Goal: Task Accomplishment & Management: Complete application form

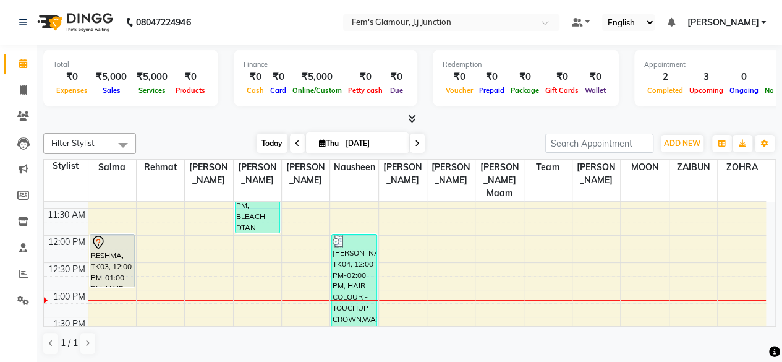
click at [264, 135] on span "Today" at bounding box center [271, 142] width 31 height 19
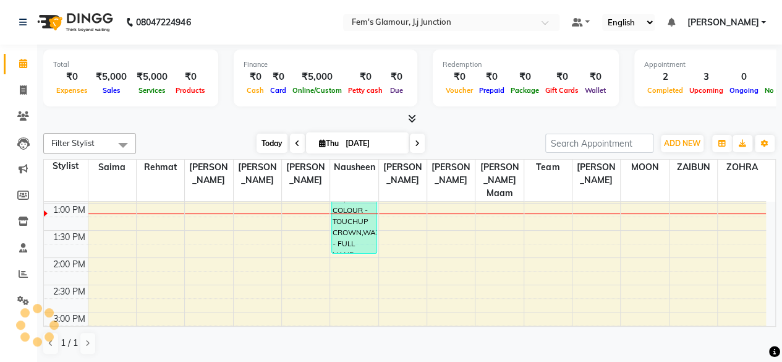
scroll to position [162, 0]
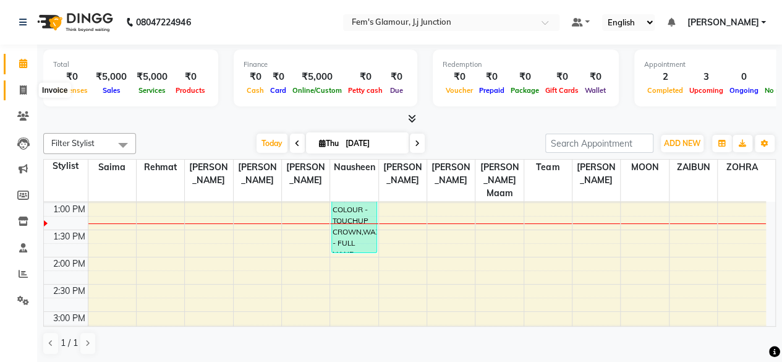
click at [23, 96] on span at bounding box center [23, 90] width 22 height 14
select select "4132"
select select "service"
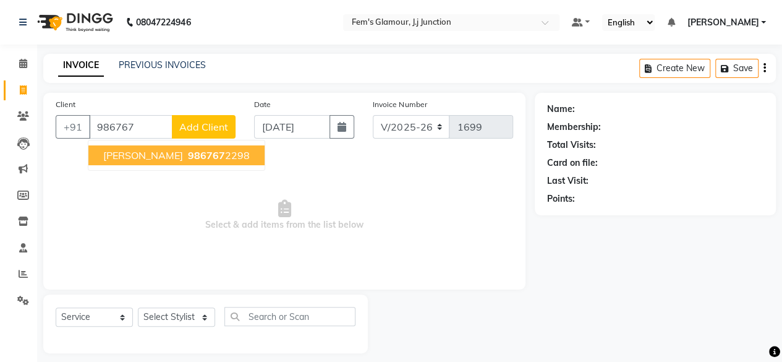
click at [188, 157] on span "986767" at bounding box center [206, 155] width 37 height 12
type input "9867672298"
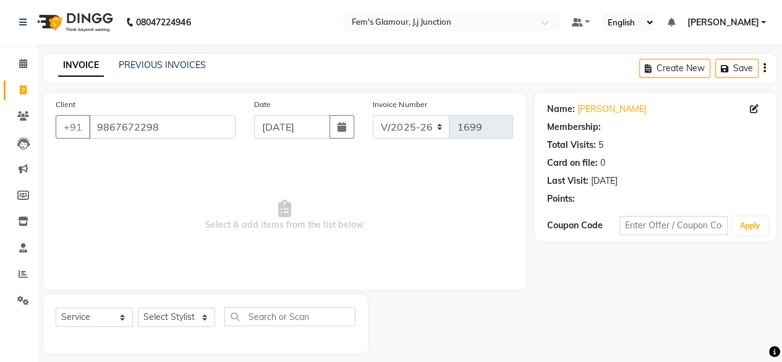
select select "1: Object"
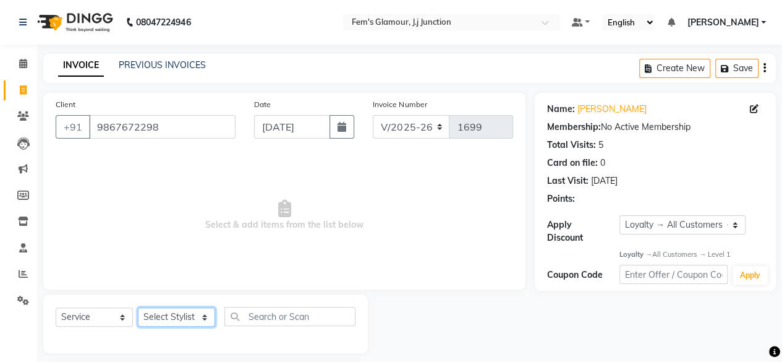
click at [185, 314] on select "Select Stylist fatima maam [PERSON_NAME] [PERSON_NAME] maam MOON Nagma Nasreen …" at bounding box center [176, 316] width 77 height 19
select select "76868"
click at [138, 307] on select "Select Stylist fatima maam [PERSON_NAME] [PERSON_NAME] maam MOON Nagma Nasreen …" at bounding box center [176, 316] width 77 height 19
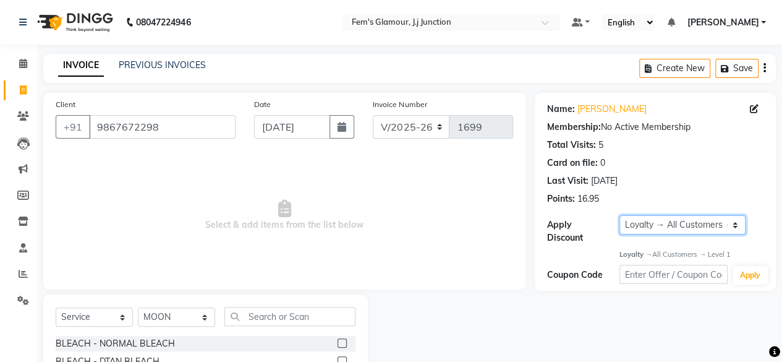
click at [716, 223] on select "Select Loyalty → All Customers → Level 1" at bounding box center [682, 224] width 126 height 19
click at [705, 227] on select "Select Loyalty → All Customers → Level 1" at bounding box center [682, 224] width 126 height 19
select select "0:"
click at [619, 215] on select "Select Loyalty → All Customers → Level 1" at bounding box center [682, 224] width 126 height 19
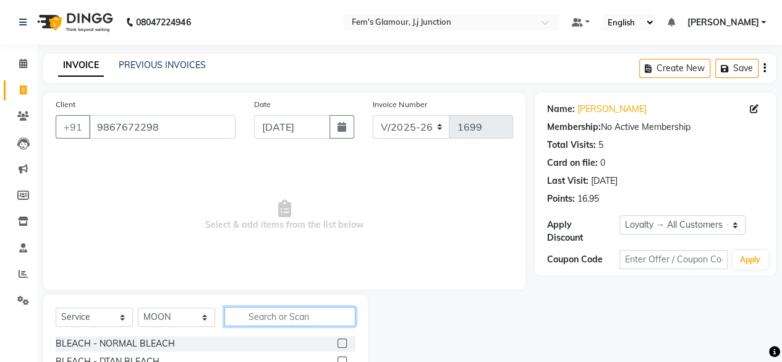
click at [290, 310] on input "text" at bounding box center [289, 316] width 131 height 19
type input "dtan"
click at [342, 340] on label at bounding box center [341, 342] width 9 height 9
click at [342, 340] on input "checkbox" at bounding box center [341, 343] width 8 height 8
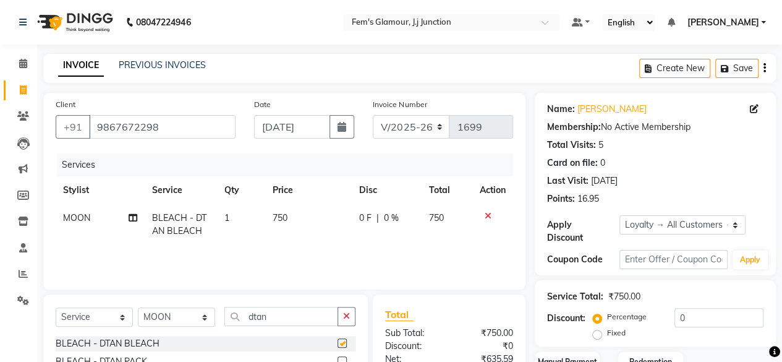
checkbox input "false"
click at [282, 321] on input "dtan" at bounding box center [281, 316] width 114 height 19
type input "d"
click at [282, 321] on input "text" at bounding box center [289, 316] width 131 height 19
type input "basi"
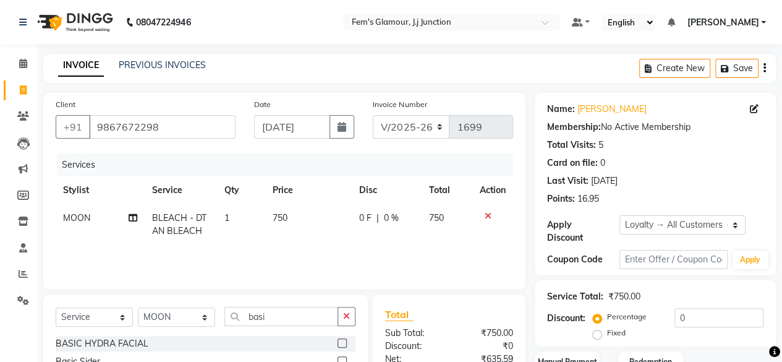
click at [345, 344] on label at bounding box center [341, 342] width 9 height 9
click at [345, 344] on input "checkbox" at bounding box center [341, 343] width 8 height 8
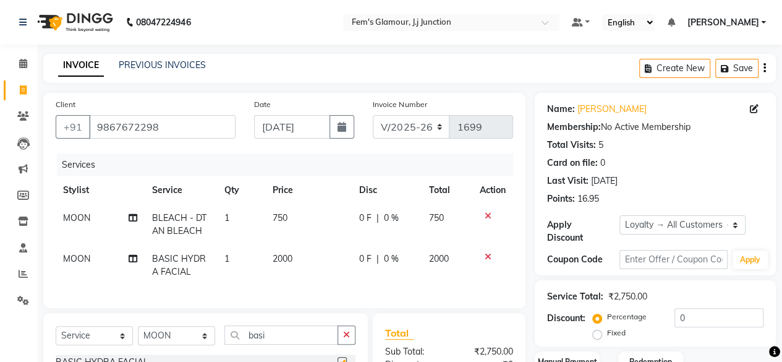
checkbox input "false"
click at [282, 219] on span "750" at bounding box center [280, 217] width 15 height 11
select select "76868"
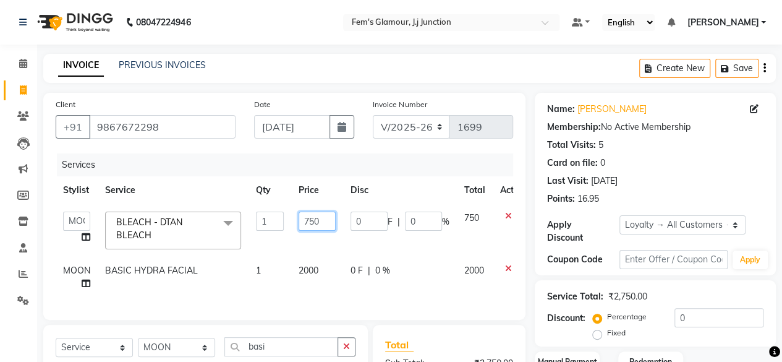
click at [305, 224] on input "750" at bounding box center [316, 220] width 37 height 19
click at [308, 225] on input "750" at bounding box center [316, 220] width 37 height 19
click at [322, 224] on input "50" at bounding box center [316, 220] width 37 height 19
type input "500"
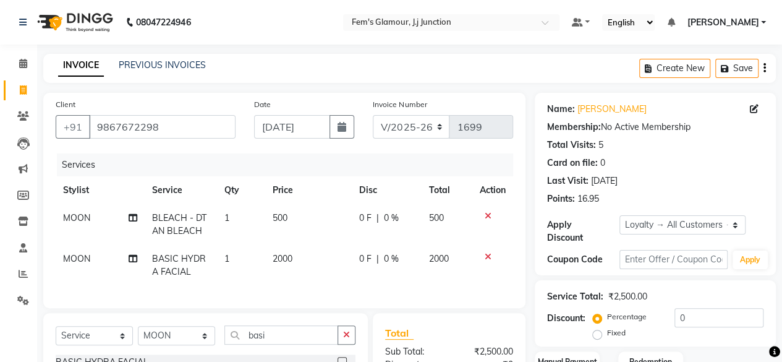
click at [548, 268] on div "Coupon Code Apply" at bounding box center [655, 259] width 216 height 21
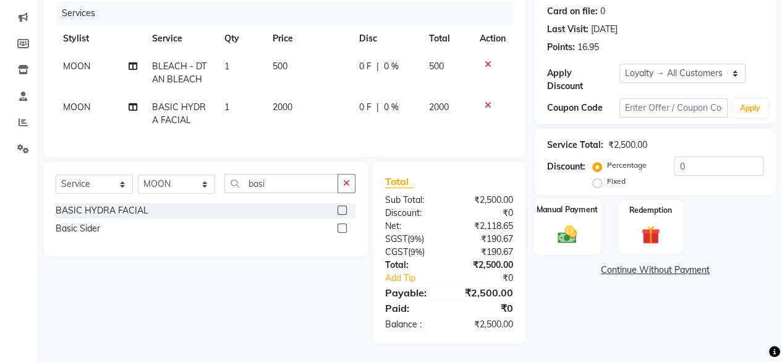
click at [578, 233] on img at bounding box center [567, 233] width 32 height 22
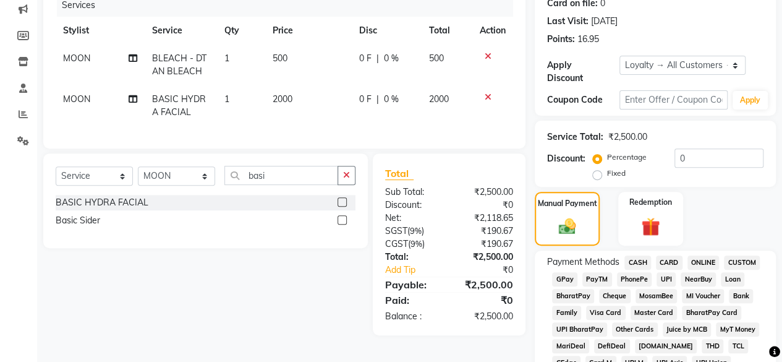
click at [569, 276] on span "GPay" at bounding box center [564, 279] width 25 height 14
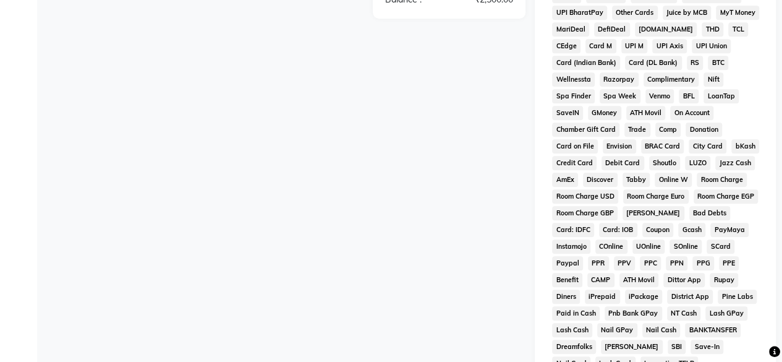
scroll to position [651, 0]
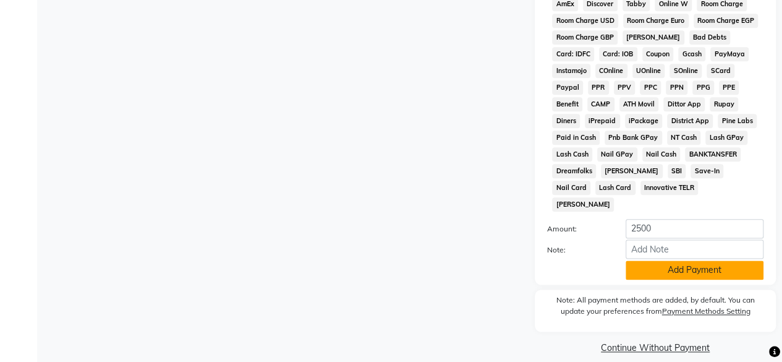
click at [699, 260] on button "Add Payment" at bounding box center [694, 269] width 138 height 19
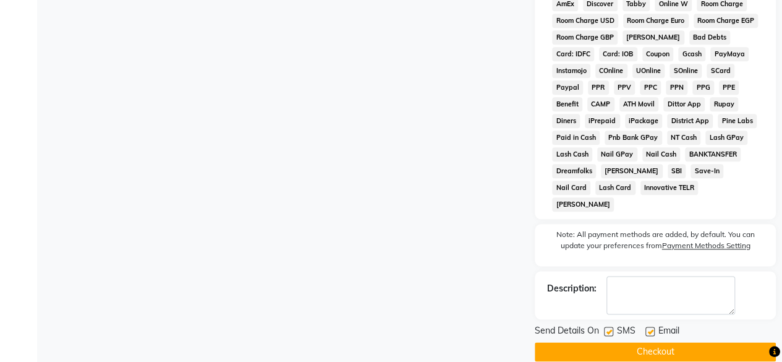
click at [680, 342] on button "Checkout" at bounding box center [655, 351] width 241 height 19
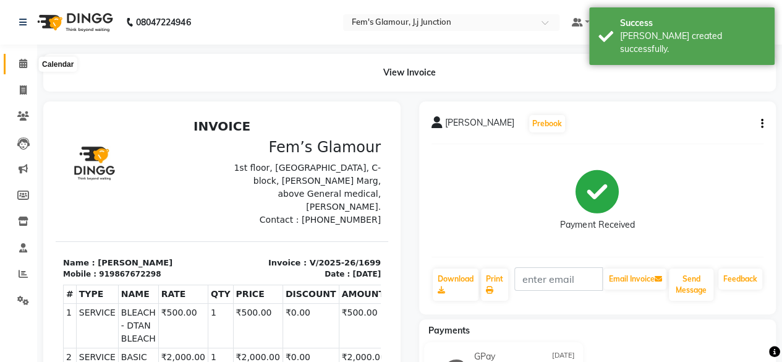
click at [20, 60] on icon at bounding box center [23, 63] width 8 height 9
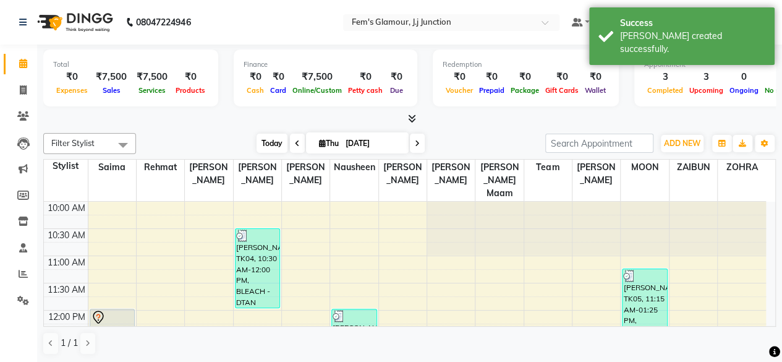
click at [265, 133] on span "Today" at bounding box center [271, 142] width 31 height 19
